Goal: Task Accomplishment & Management: Manage account settings

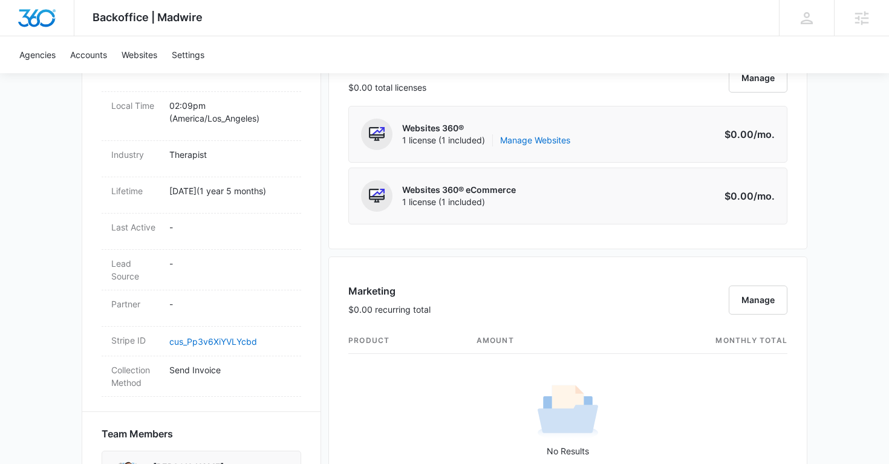
scroll to position [531, 0]
click at [554, 138] on link "Manage Websites" at bounding box center [535, 141] width 70 height 12
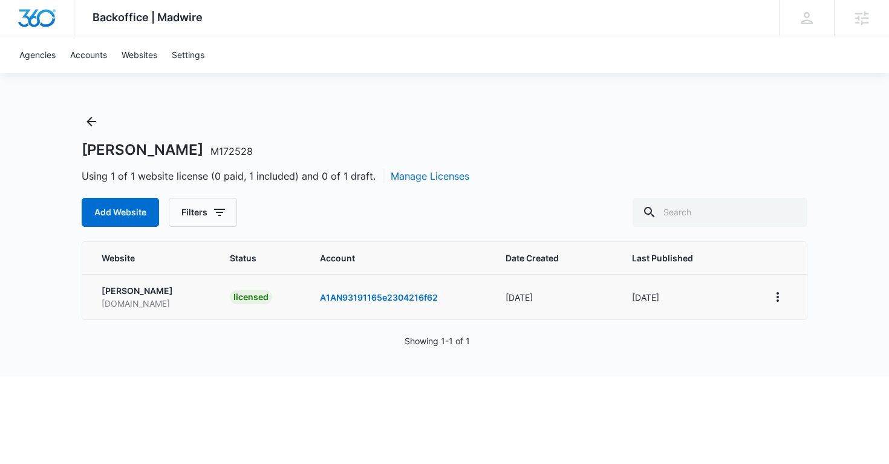
click at [151, 306] on p "www.daliahalabi.com" at bounding box center [151, 303] width 99 height 13
copy p "www.daliahalabi.com"
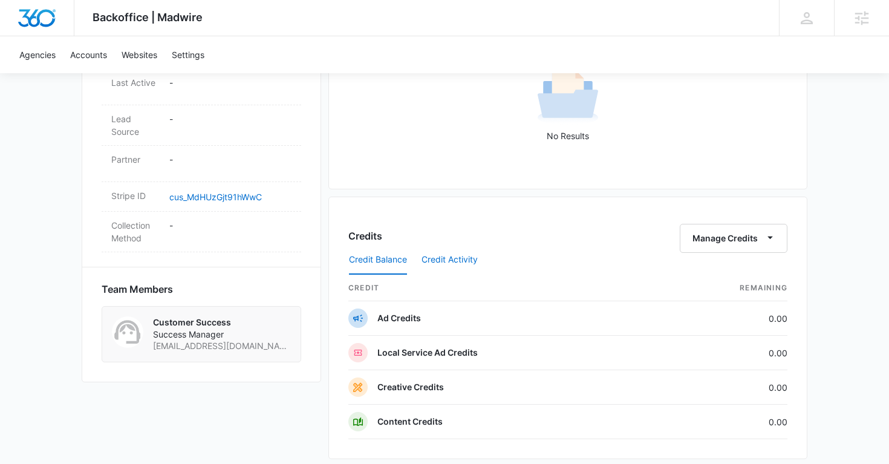
scroll to position [1137, 0]
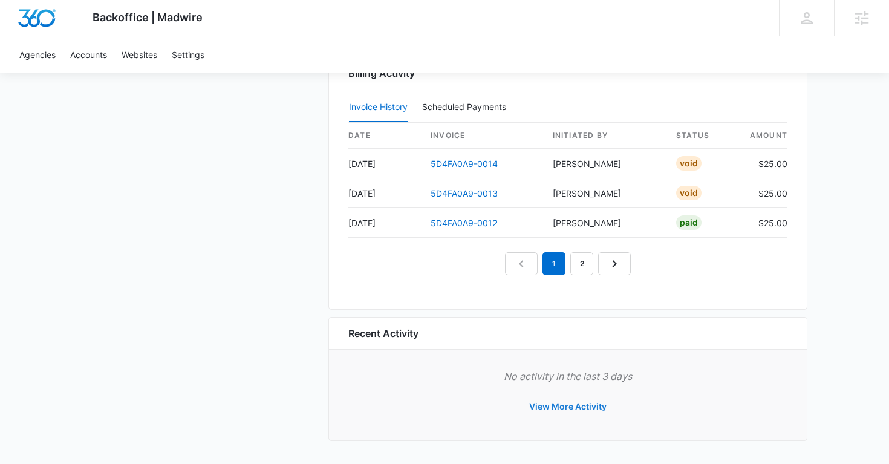
click at [553, 402] on button "View More Activity" at bounding box center [568, 406] width 102 height 29
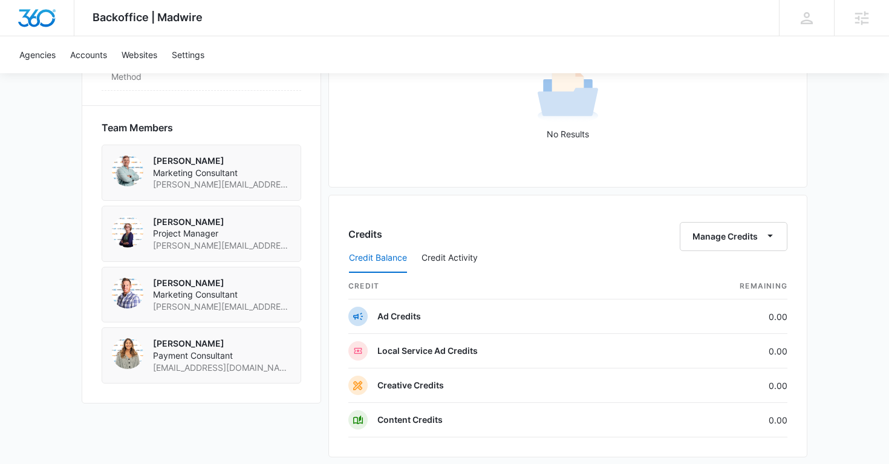
scroll to position [1262, 0]
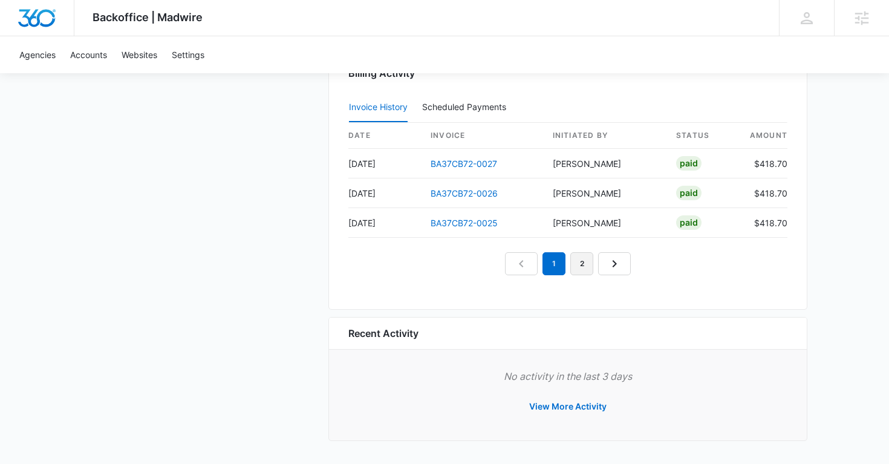
click at [580, 266] on link "2" at bounding box center [581, 263] width 23 height 23
click at [592, 268] on link "3" at bounding box center [595, 263] width 23 height 23
click at [519, 275] on div "Billing Activity Invoice History Scheduled Payments 0 date invoice Initiated By…" at bounding box center [567, 174] width 479 height 271
click at [487, 277] on div "Billing Activity Invoice History Scheduled Payments 0 date invoice Initiated By…" at bounding box center [567, 174] width 479 height 271
click at [489, 273] on link "Previous Page" at bounding box center [493, 263] width 33 height 23
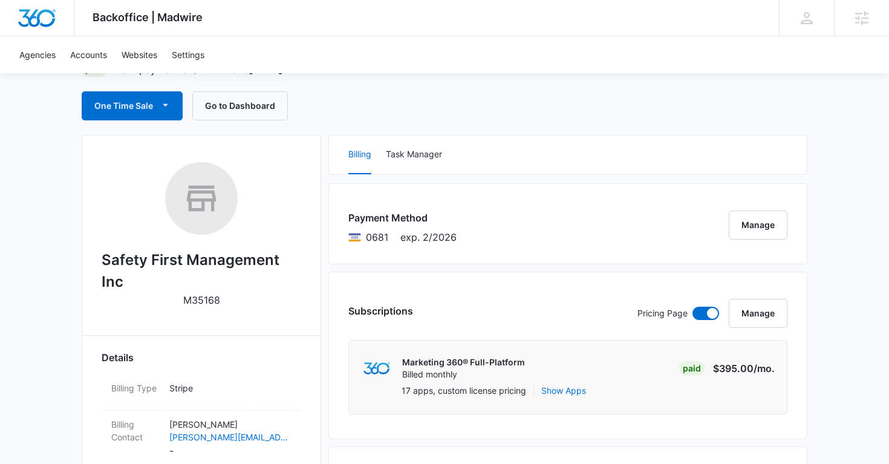
scroll to position [0, 0]
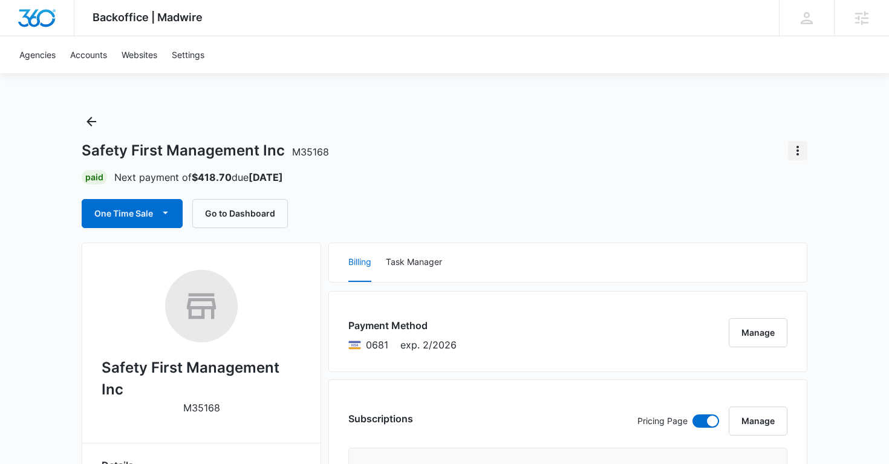
click at [797, 155] on icon "Actions" at bounding box center [797, 150] width 15 height 15
click at [636, 253] on div "Billing Task Manager" at bounding box center [568, 262] width 478 height 39
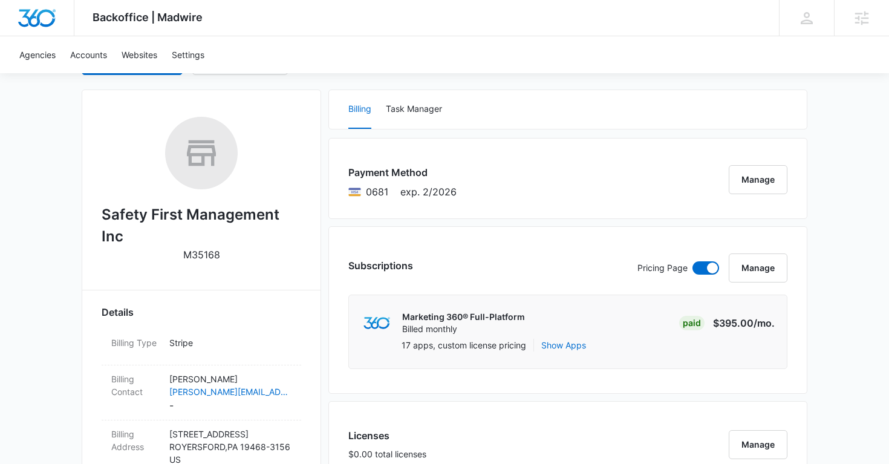
scroll to position [157, 0]
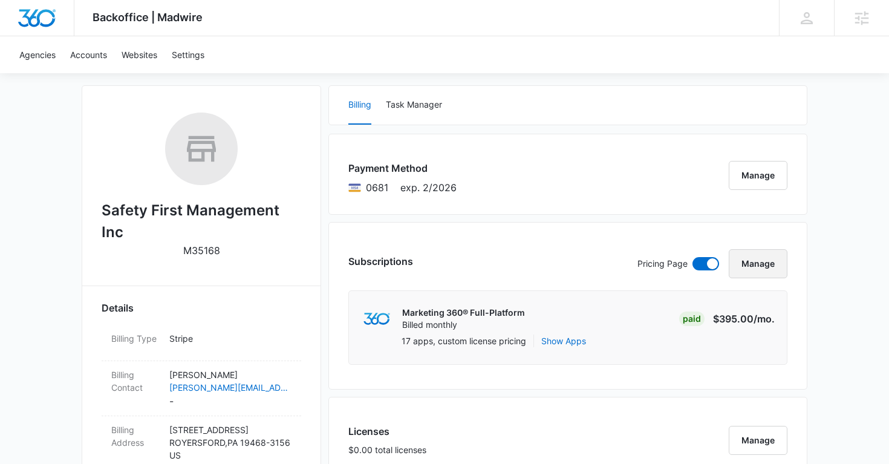
click at [755, 260] on button "Manage" at bounding box center [757, 263] width 59 height 29
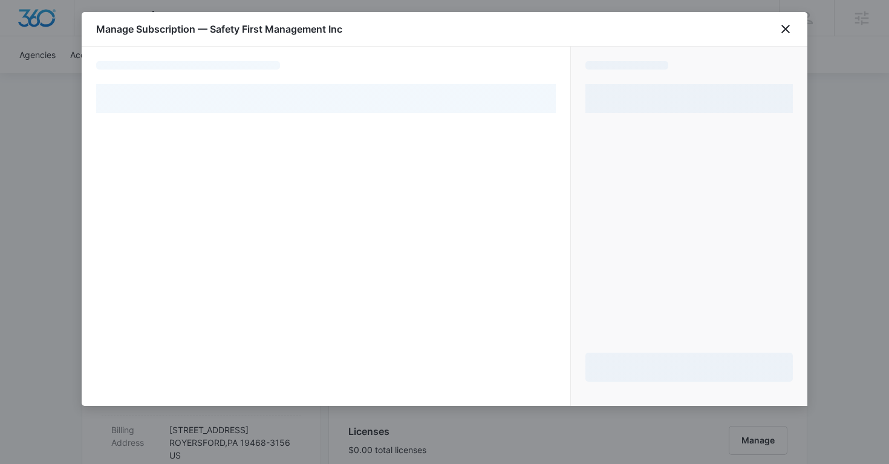
select select "pm_1MtF14A4n8RTgNjU8kPFaiLs"
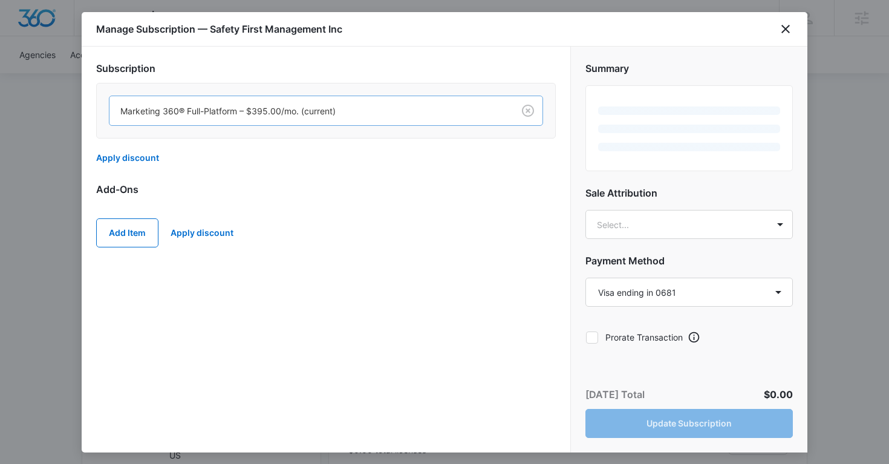
click at [280, 117] on div at bounding box center [308, 110] width 377 height 15
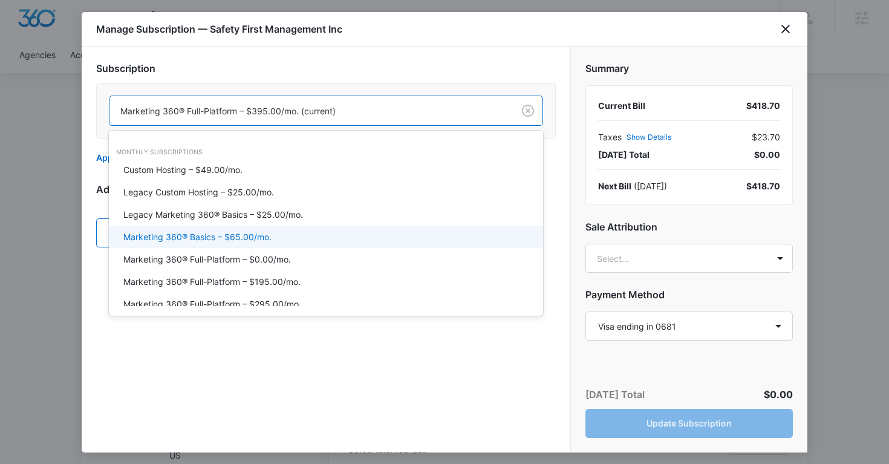
click at [274, 239] on div "Marketing 360® Basics – $65.00/mo." at bounding box center [324, 236] width 403 height 13
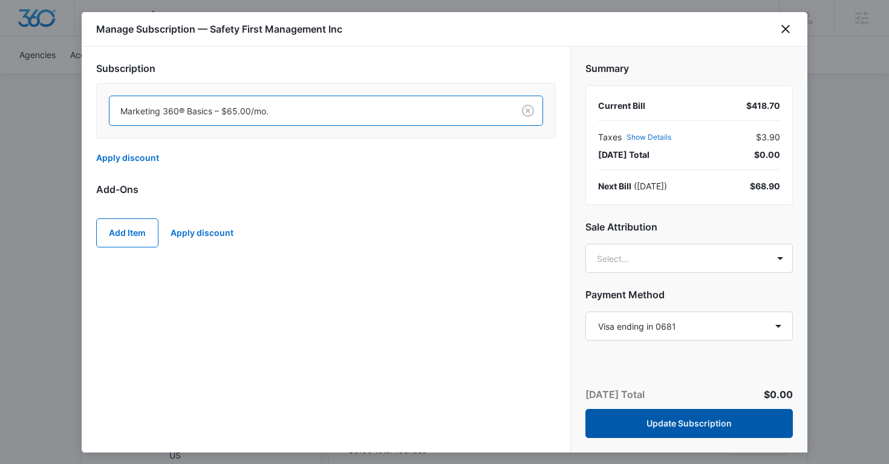
click at [685, 424] on button "Update Subscription" at bounding box center [688, 423] width 207 height 29
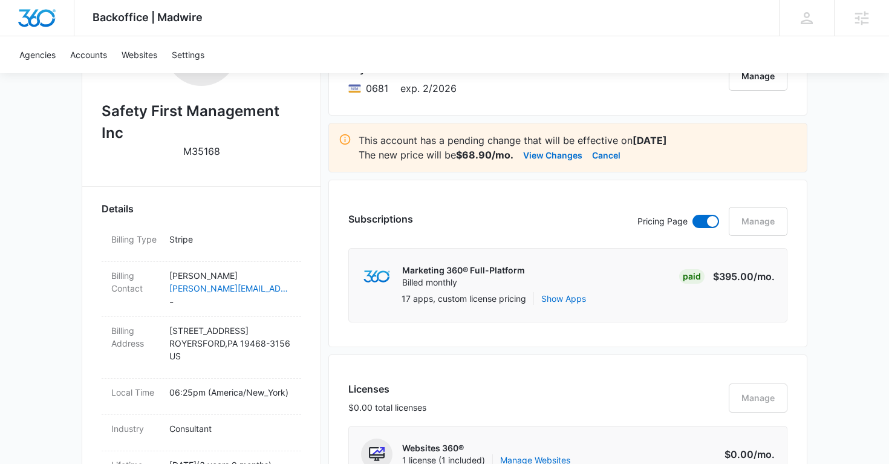
scroll to position [252, 0]
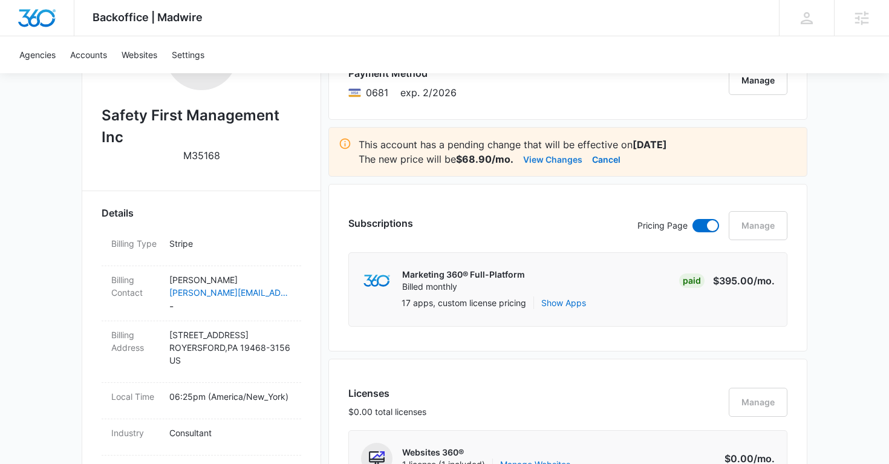
click at [562, 160] on button "View Changes" at bounding box center [552, 159] width 59 height 15
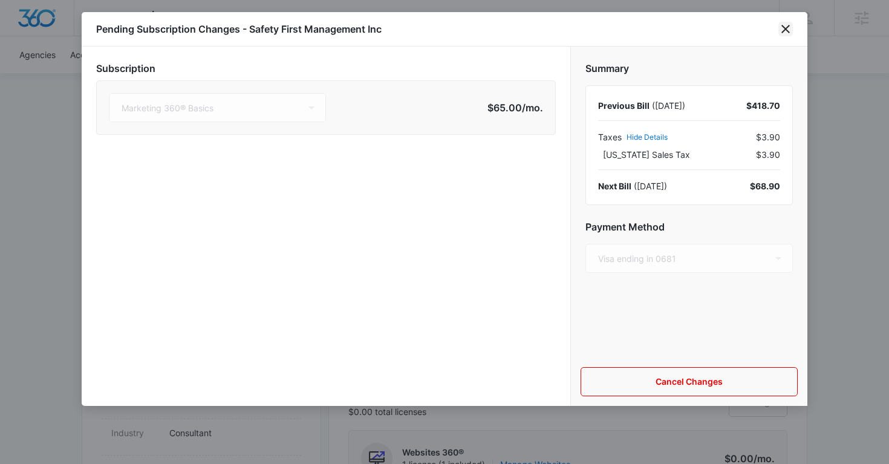
click at [788, 30] on icon "close" at bounding box center [785, 29] width 15 height 15
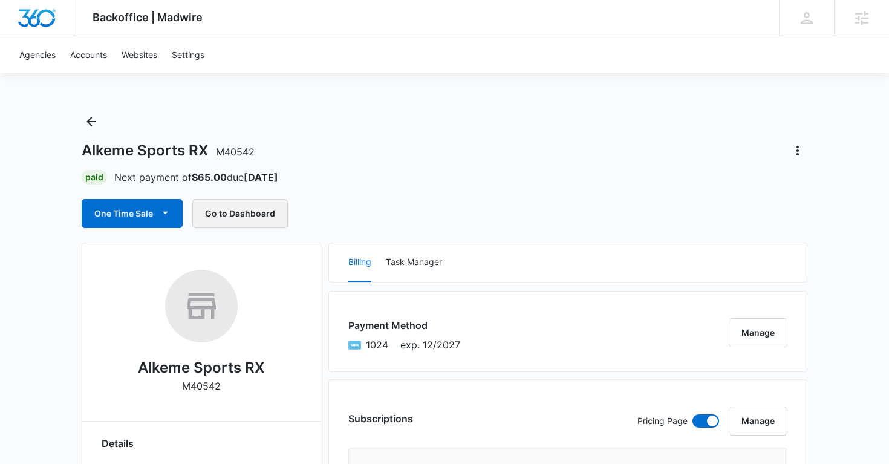
click at [240, 213] on button "Go to Dashboard" at bounding box center [240, 213] width 96 height 29
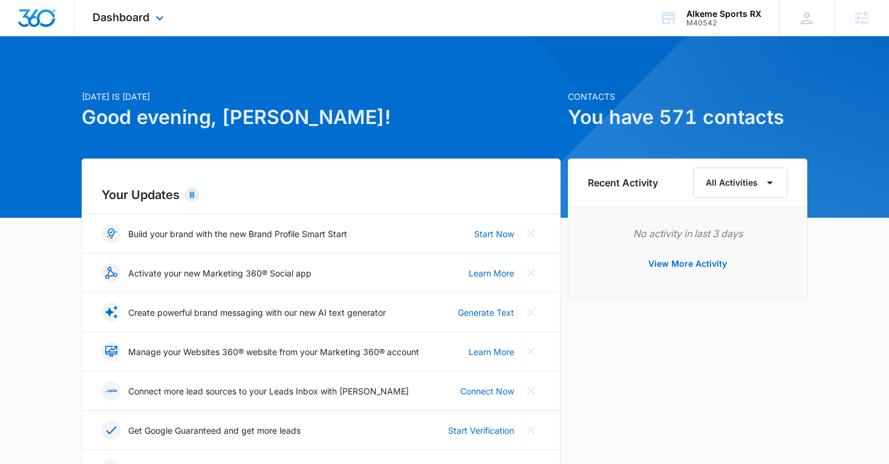
click at [149, 27] on div "Dashboard Apps Reputation Websites Forms CRM Email Social Shop Payments POS Con…" at bounding box center [129, 18] width 111 height 36
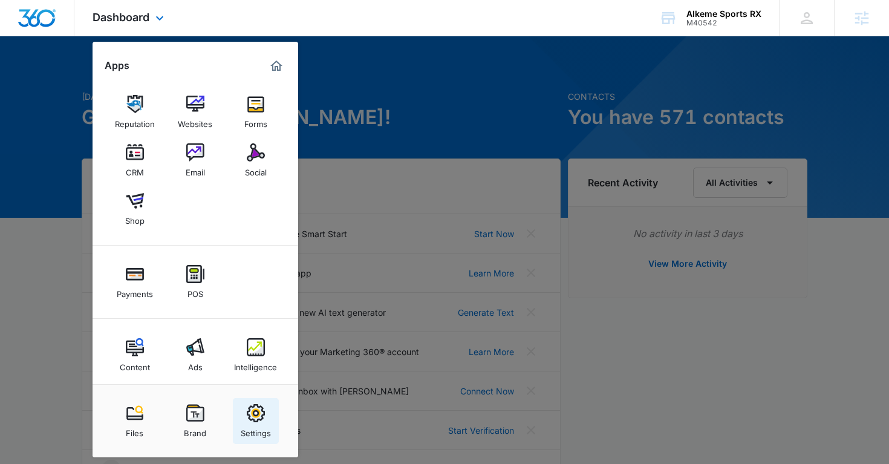
click at [254, 412] on img at bounding box center [256, 413] width 18 height 18
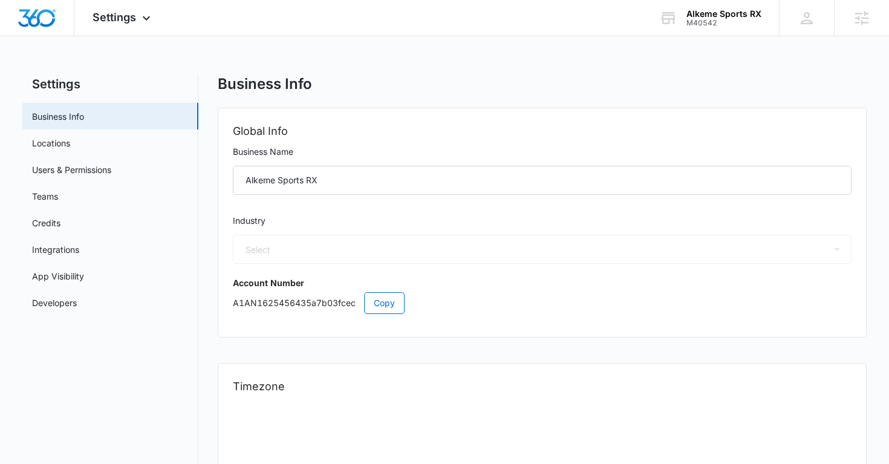
select select "36"
select select "US"
select select "America/New_York"
click at [111, 172] on link "Users & Permissions" at bounding box center [71, 169] width 79 height 13
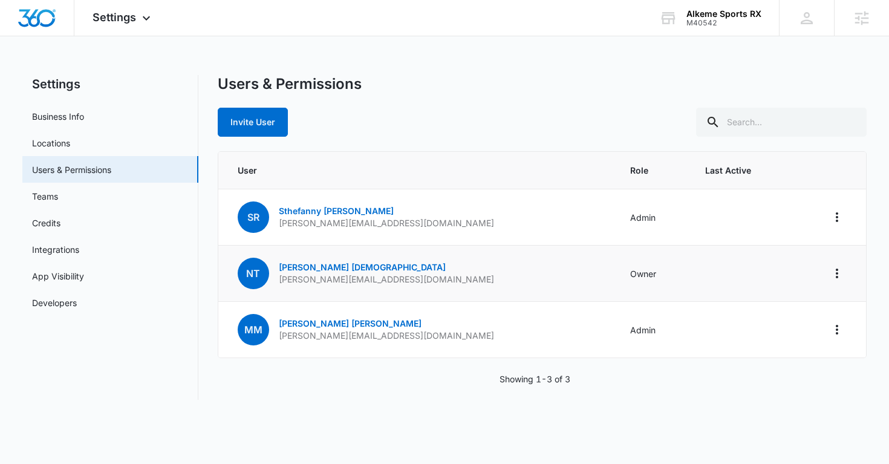
click at [349, 279] on p "[PERSON_NAME][EMAIL_ADDRESS][DOMAIN_NAME]" at bounding box center [386, 279] width 215 height 12
copy p "[PERSON_NAME][EMAIL_ADDRESS][DOMAIN_NAME]"
